Goal: Information Seeking & Learning: Learn about a topic

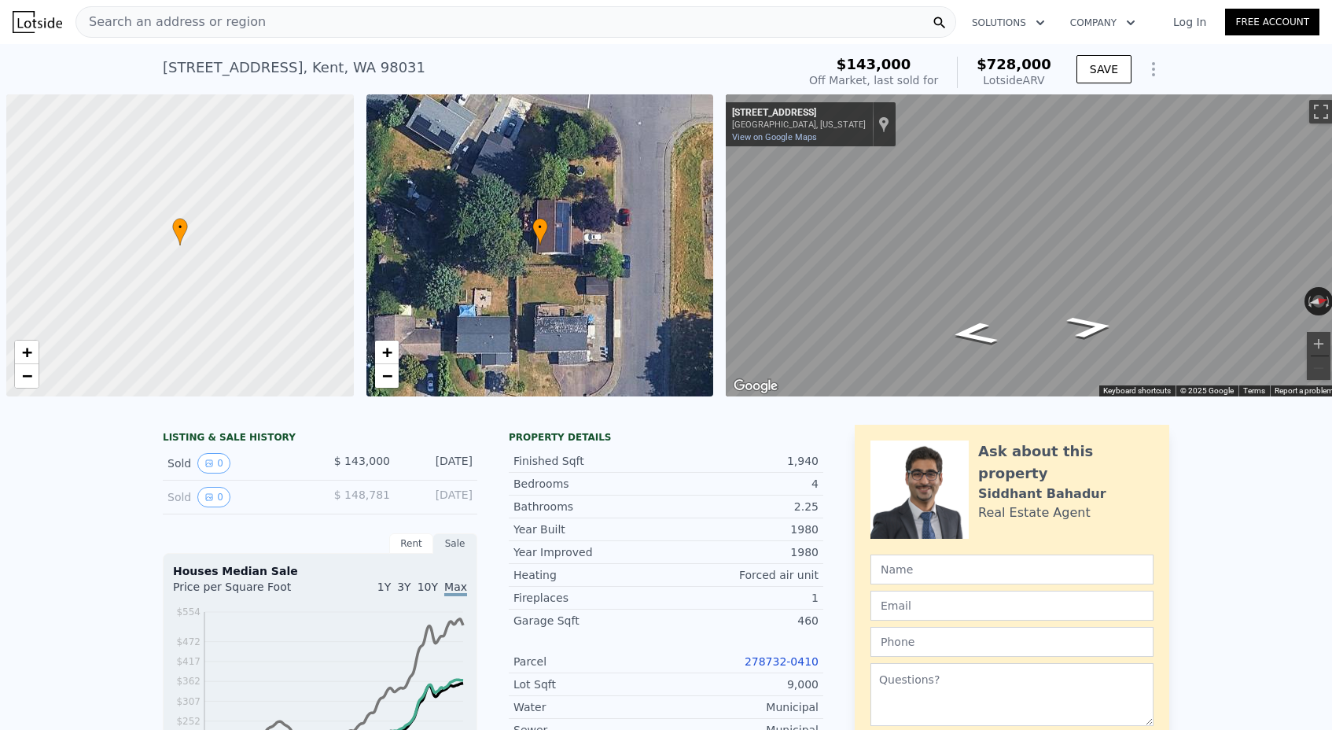
click at [184, 30] on span "Search an address or region" at bounding box center [170, 22] width 189 height 19
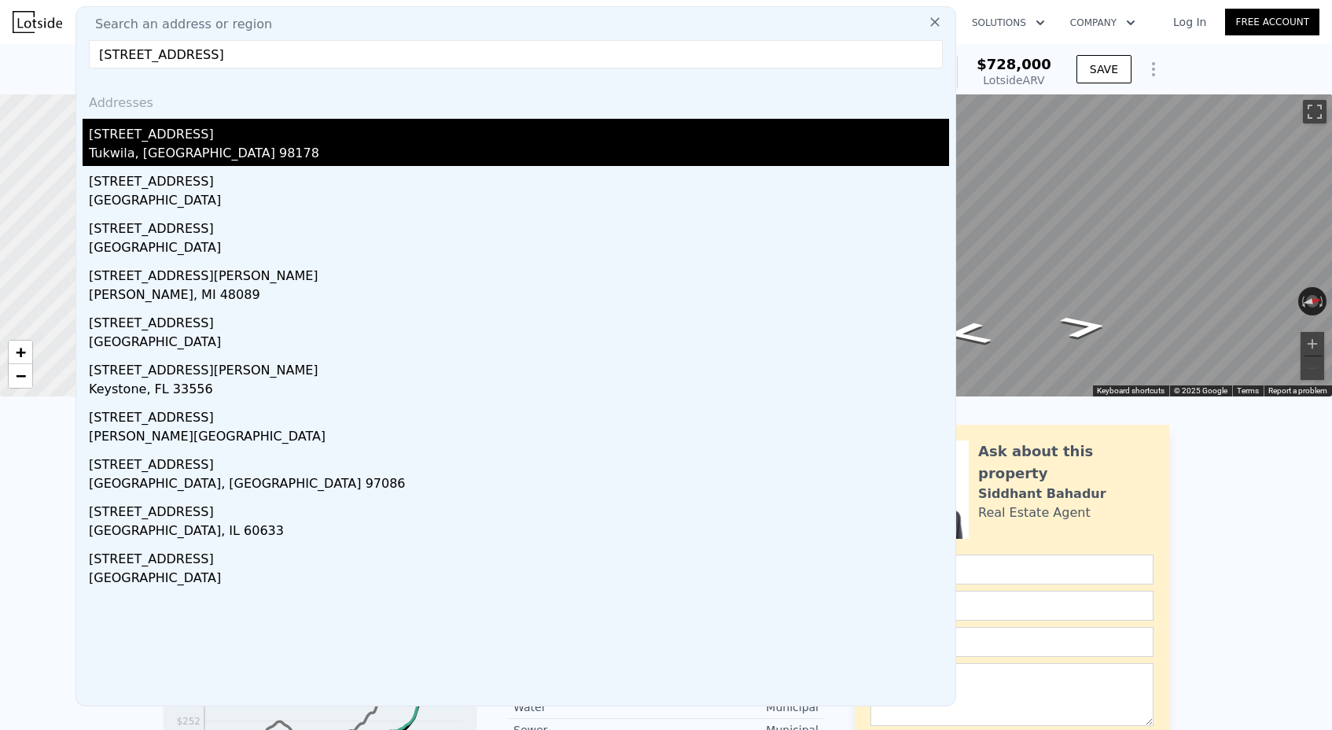
type input "[STREET_ADDRESS]"
click at [192, 149] on div "Tukwila, [GEOGRAPHIC_DATA] 98178" at bounding box center [519, 155] width 860 height 22
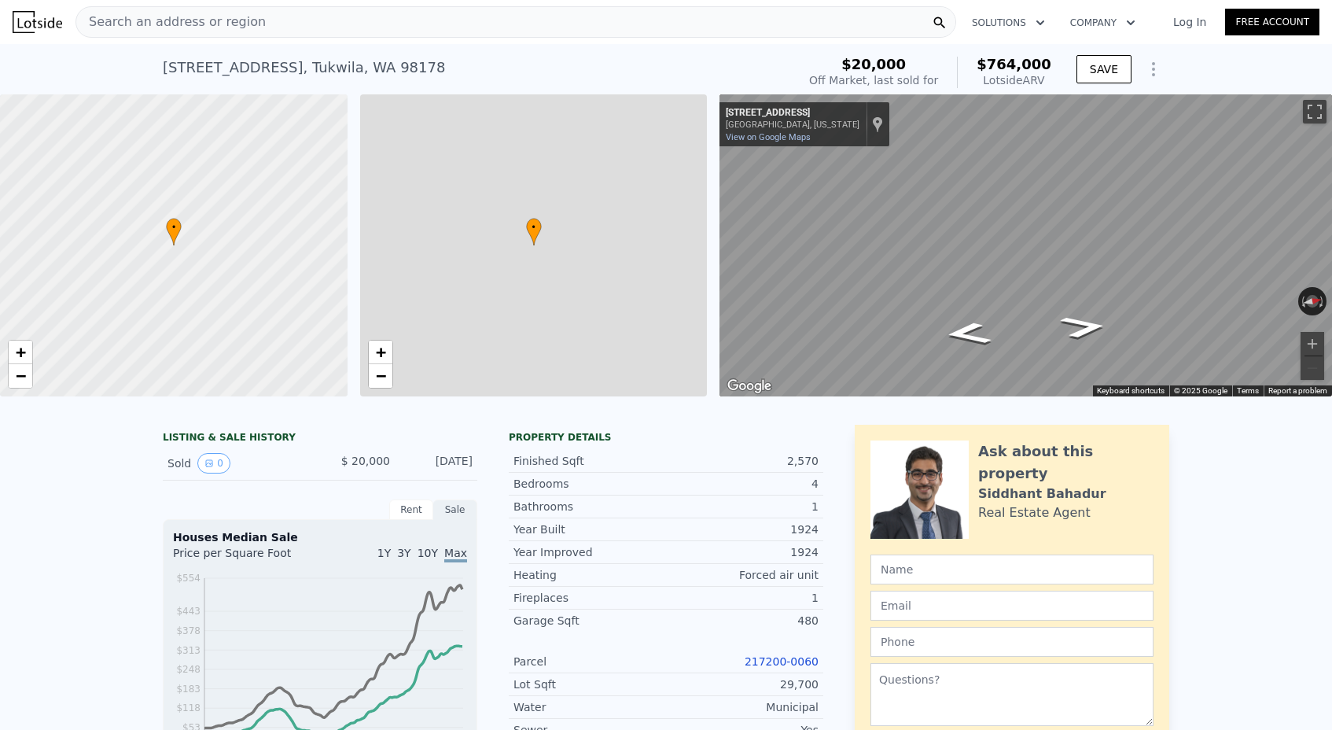
type input "$ 764,000"
type input "7"
type input "1.75"
type input "2182"
type input "3300"
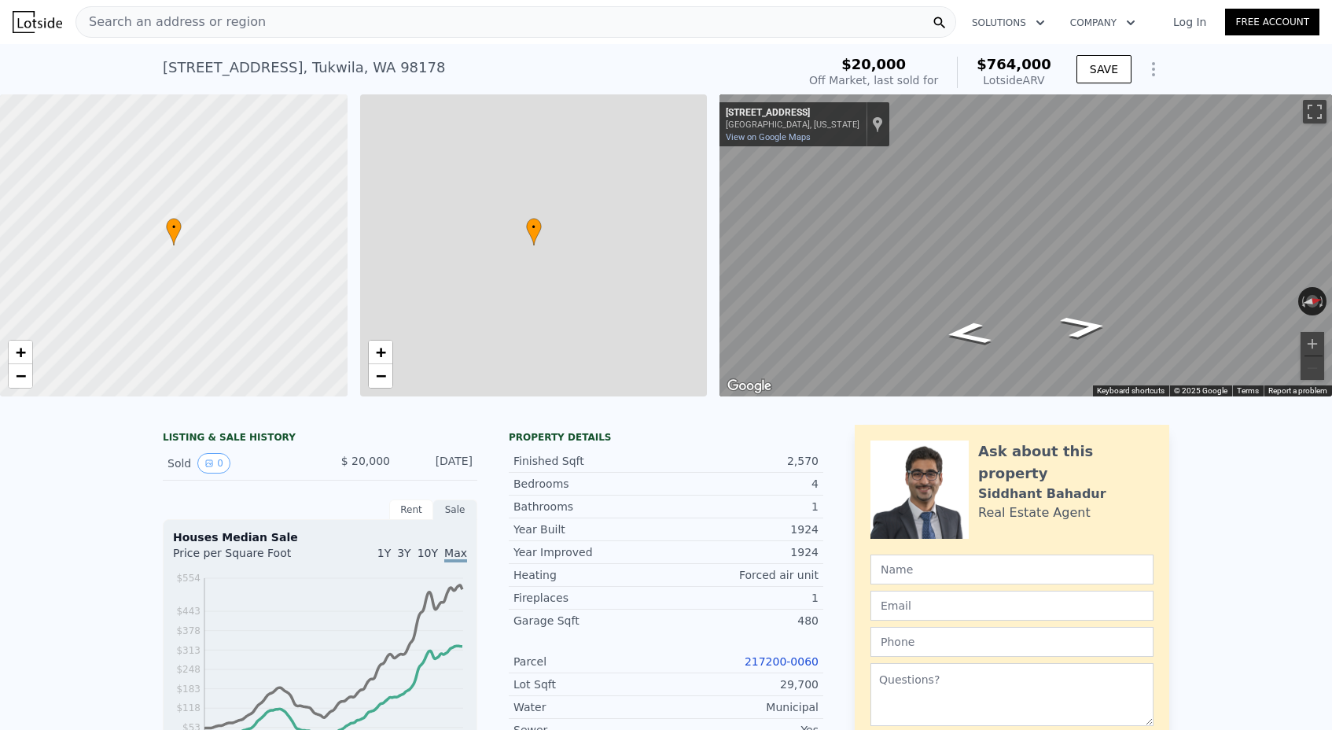
type input "18872"
type input "42653"
type input "$ 679,024"
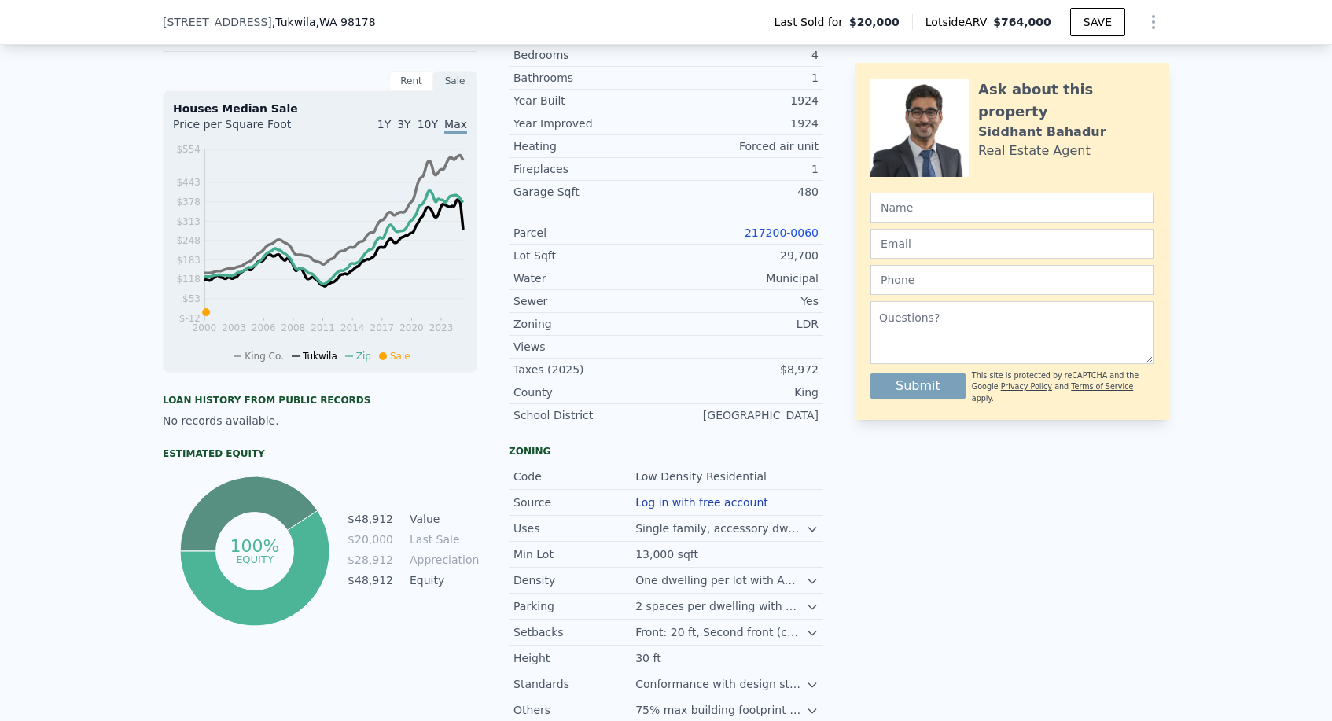
scroll to position [312, 0]
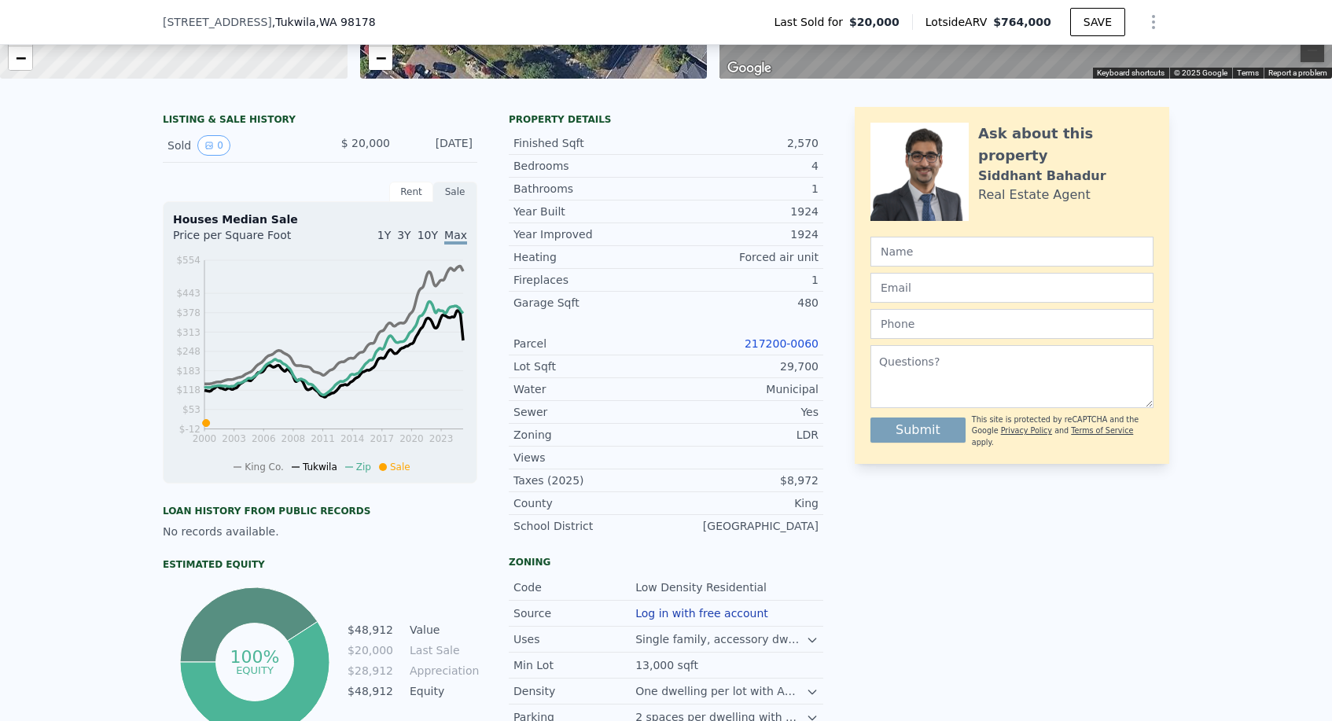
click at [766, 339] on link "217200-0060" at bounding box center [782, 343] width 74 height 13
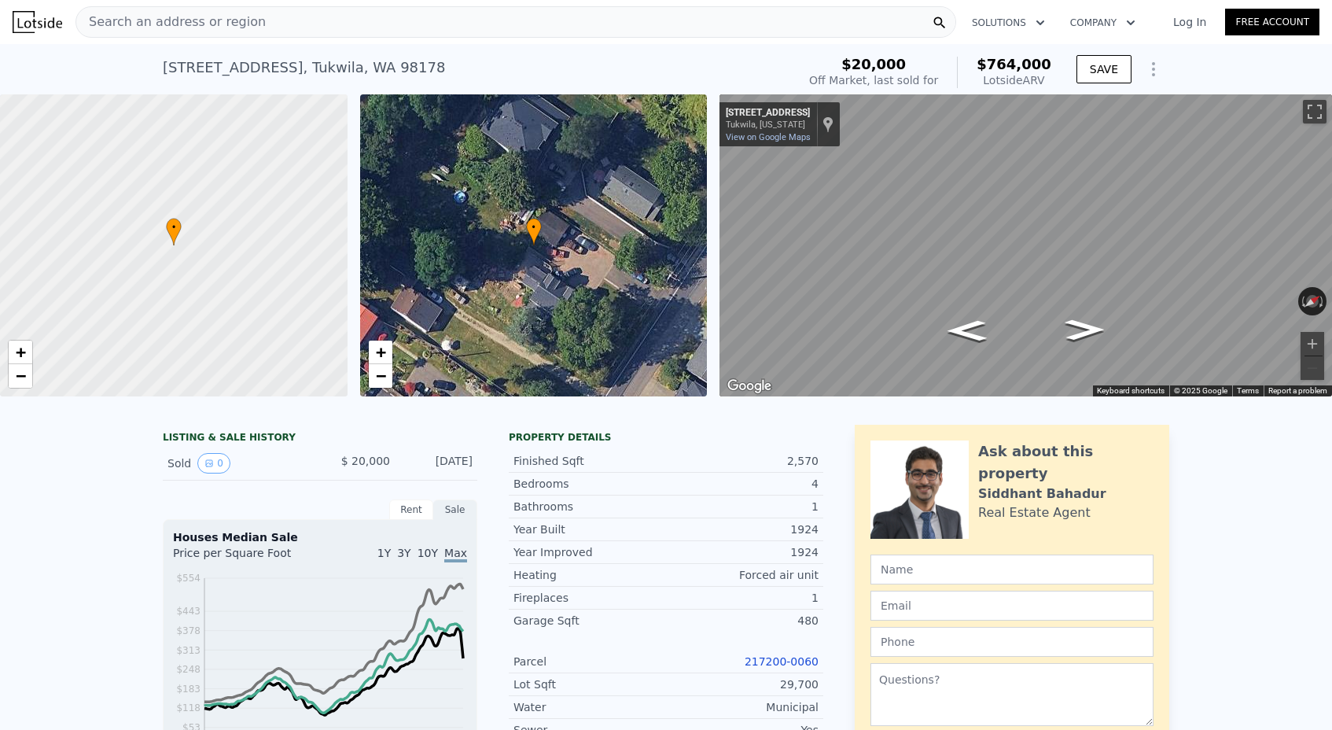
scroll to position [-1, 0]
click at [256, 43] on nav "Search an address or region Solutions Company Open main menu Log In Free Account" at bounding box center [666, 22] width 1332 height 44
click at [256, 20] on div "Search an address or region" at bounding box center [515, 21] width 881 height 31
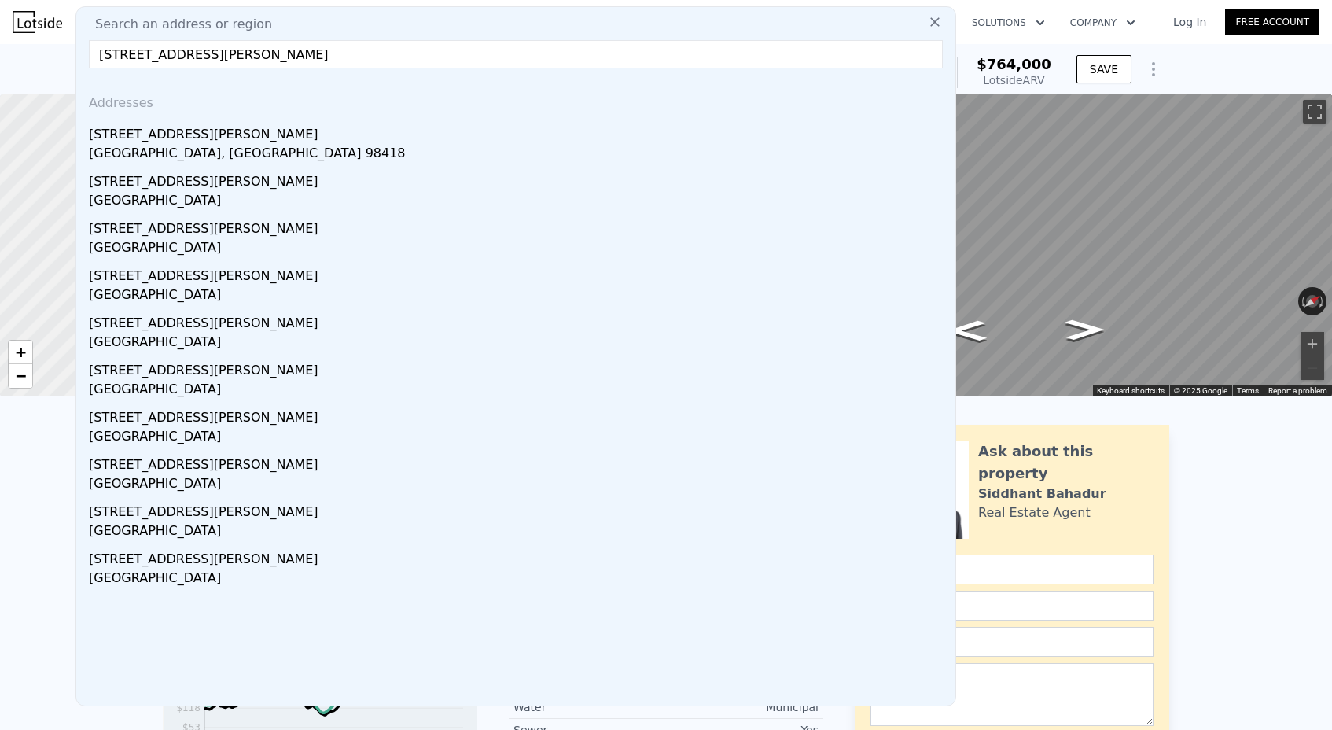
type input "[STREET_ADDRESS][PERSON_NAME]"
click at [247, 118] on div "Addresses" at bounding box center [516, 100] width 867 height 38
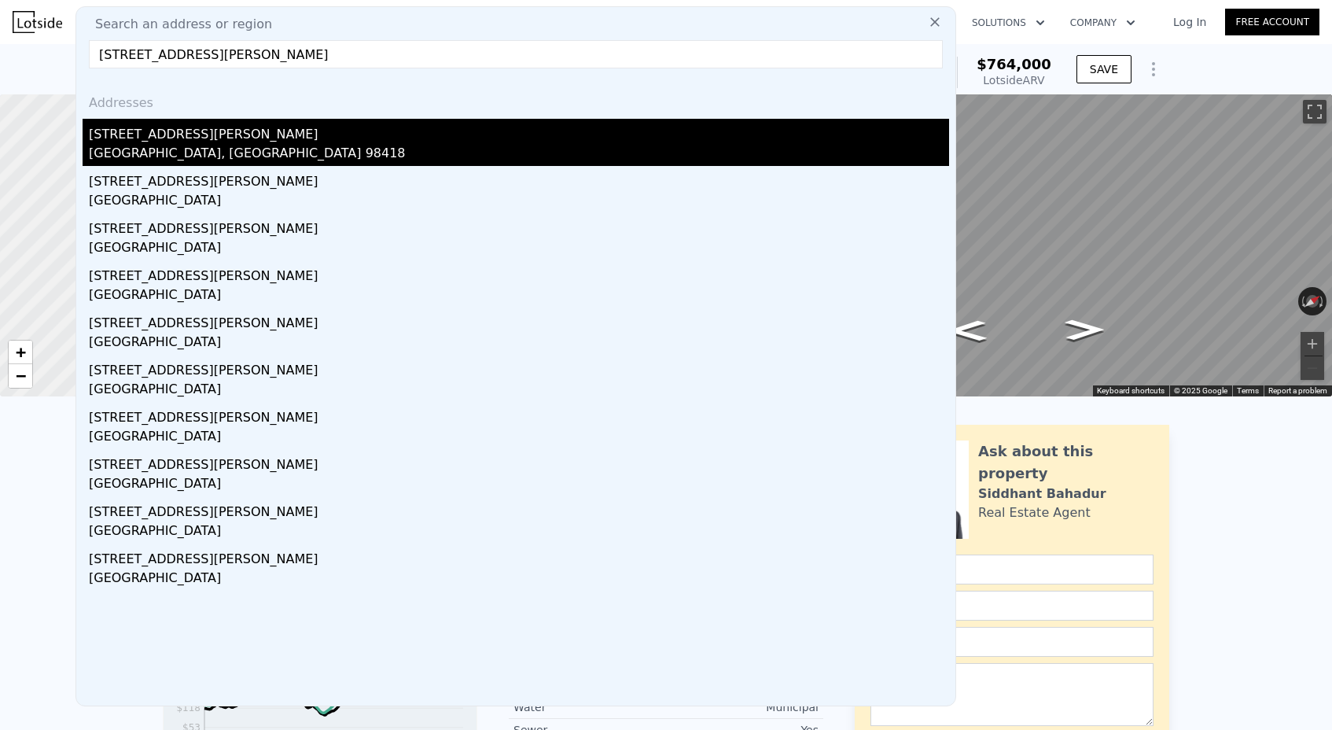
click at [247, 127] on div "[STREET_ADDRESS][PERSON_NAME]" at bounding box center [519, 131] width 860 height 25
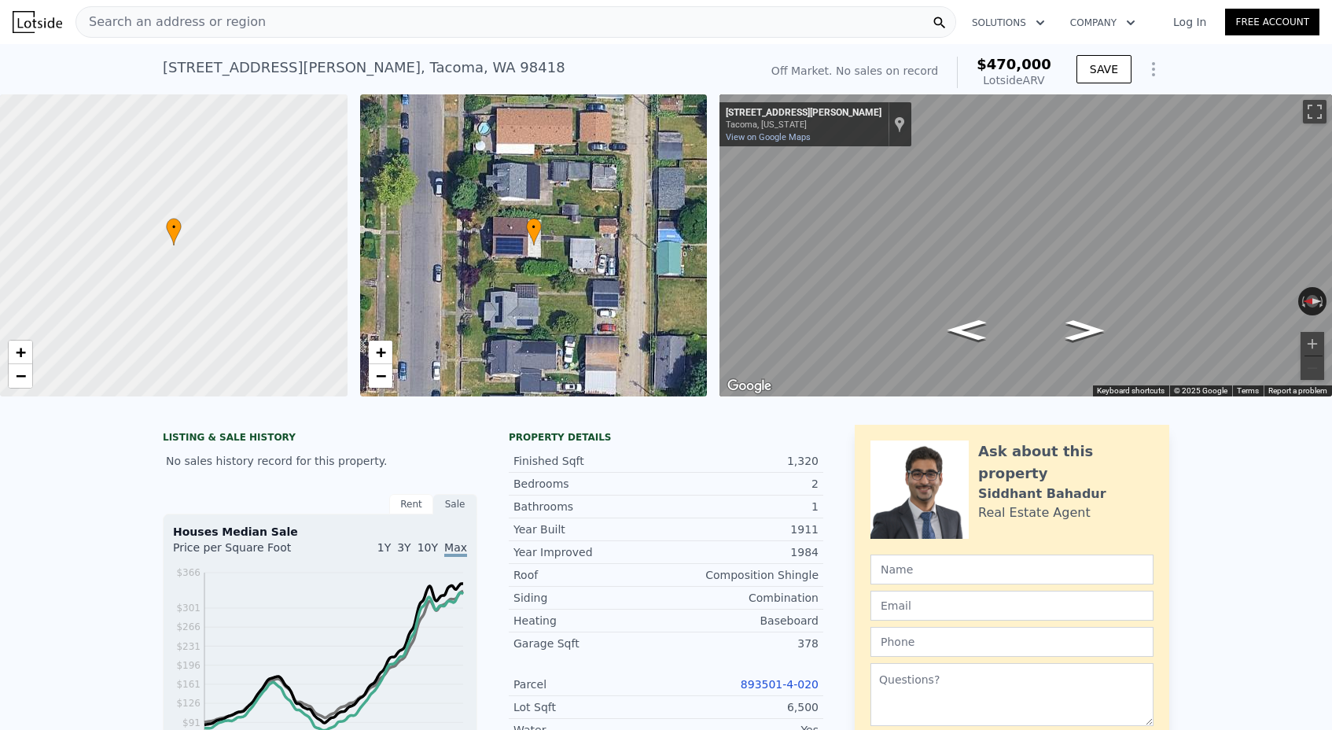
click at [166, 19] on span "Search an address or region" at bounding box center [170, 22] width 189 height 19
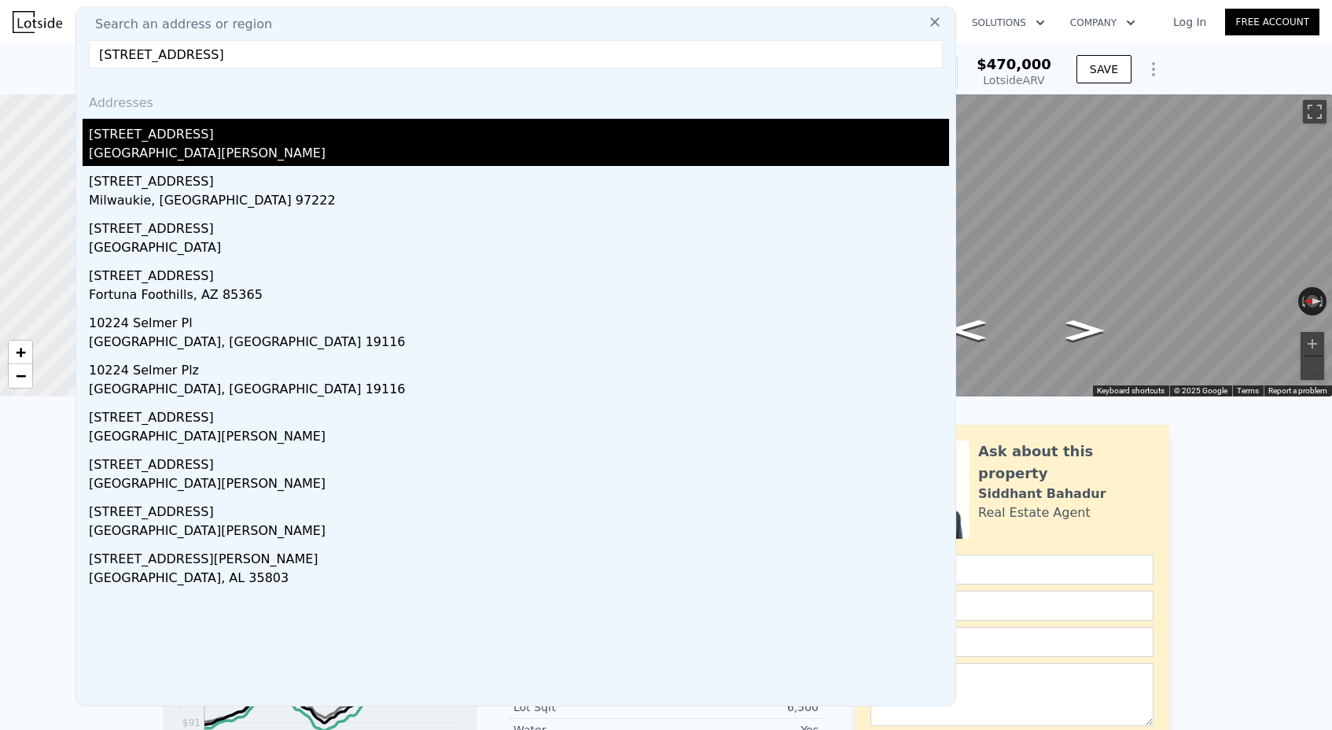
type input "[STREET_ADDRESS]"
click at [192, 138] on div "[STREET_ADDRESS]" at bounding box center [519, 131] width 860 height 25
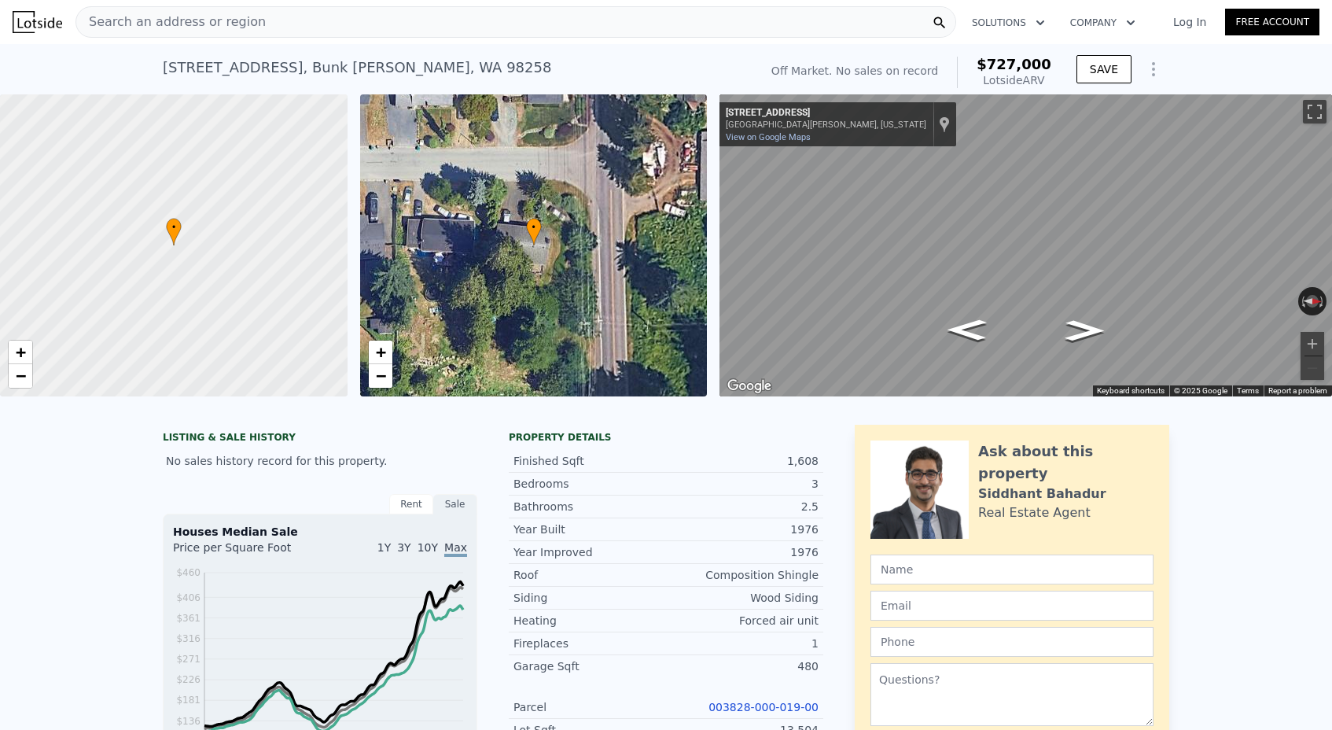
click at [206, 20] on span "Search an address or region" at bounding box center [170, 22] width 189 height 19
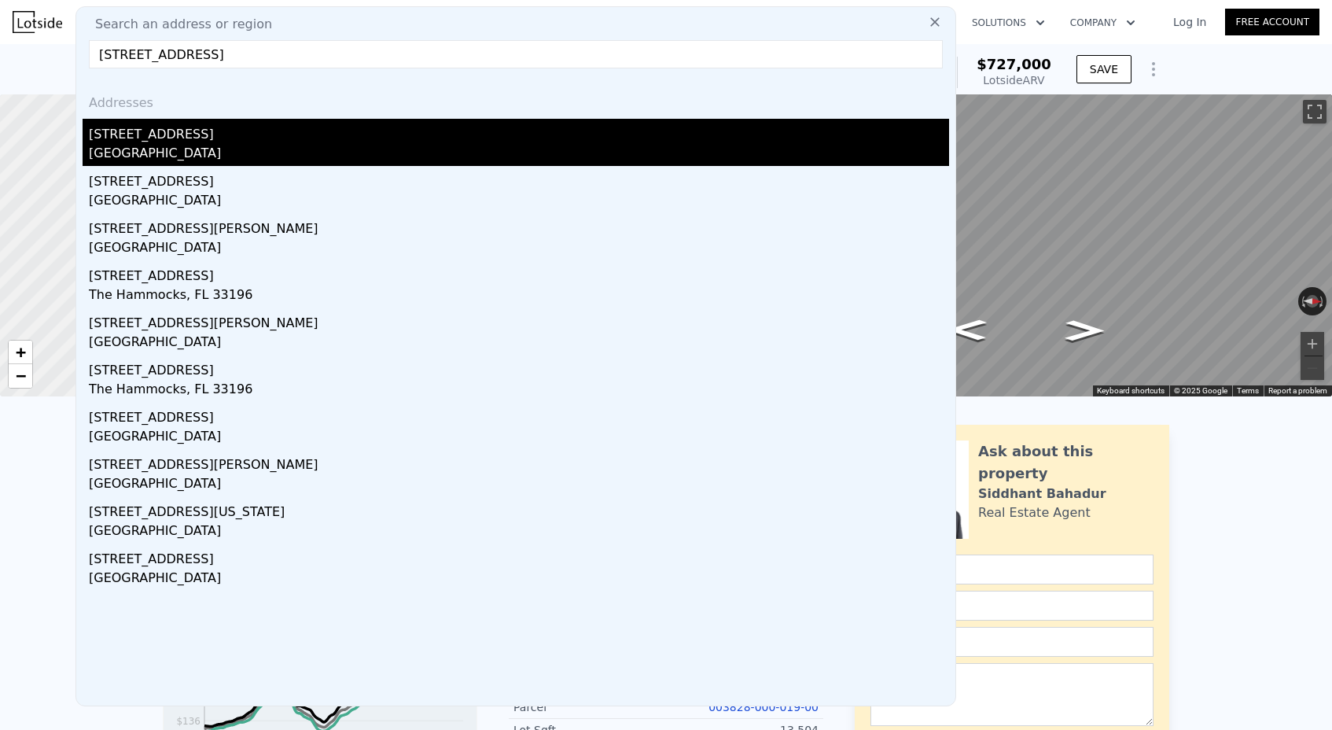
type input "[STREET_ADDRESS]"
click at [255, 143] on div "[STREET_ADDRESS]" at bounding box center [519, 131] width 860 height 25
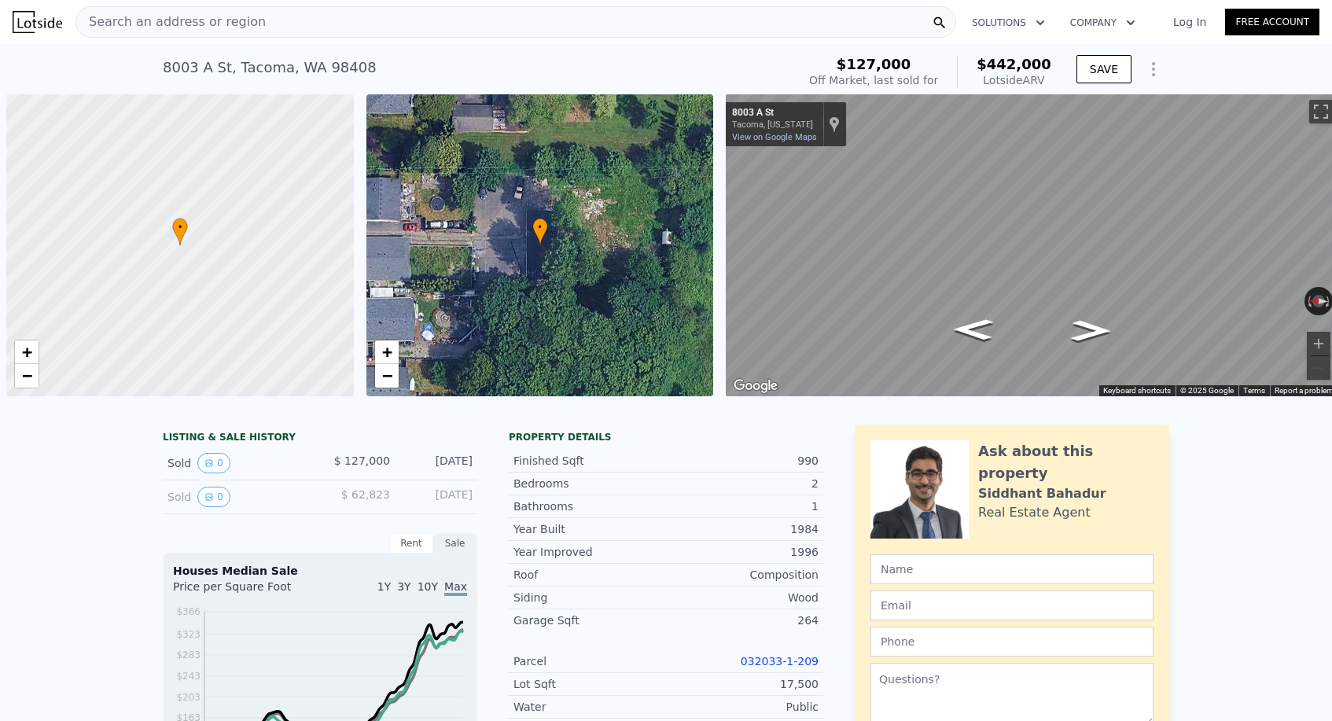
scroll to position [0, 6]
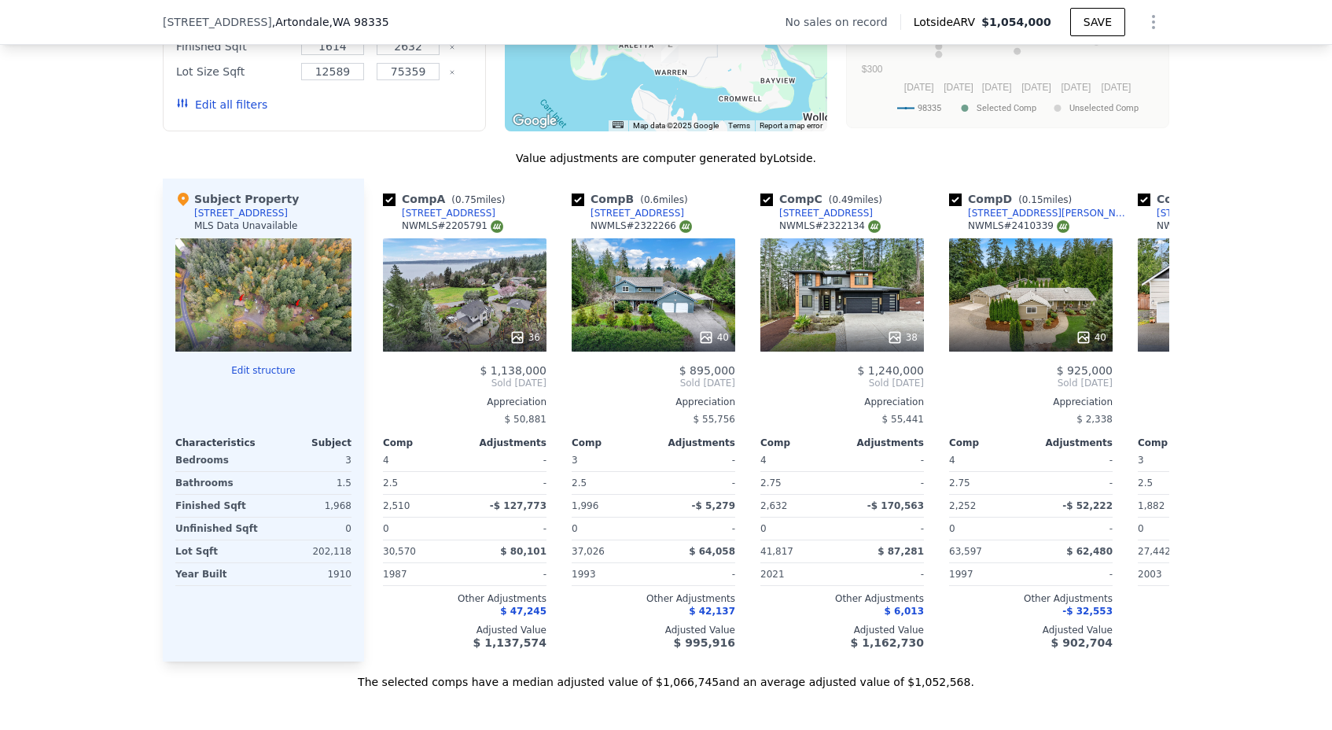
scroll to position [1188, 0]
